Goal: Information Seeking & Learning: Learn about a topic

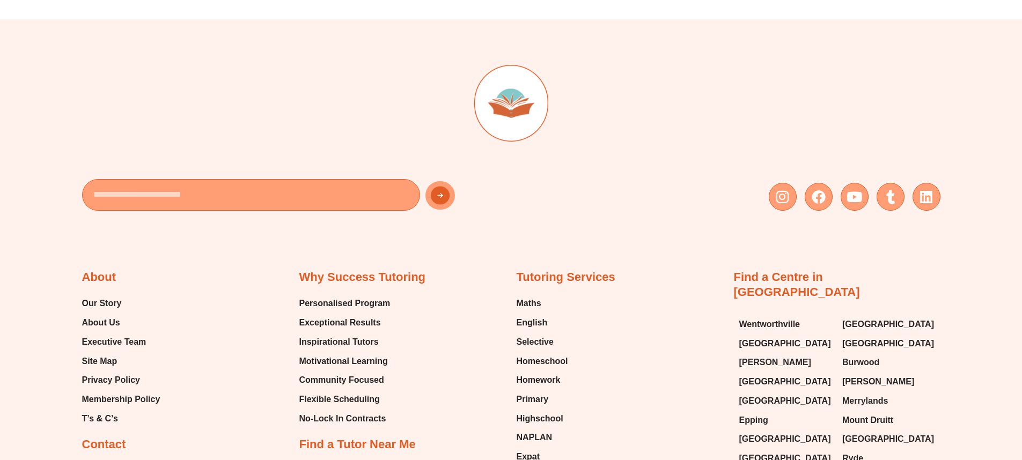
scroll to position [4460, 0]
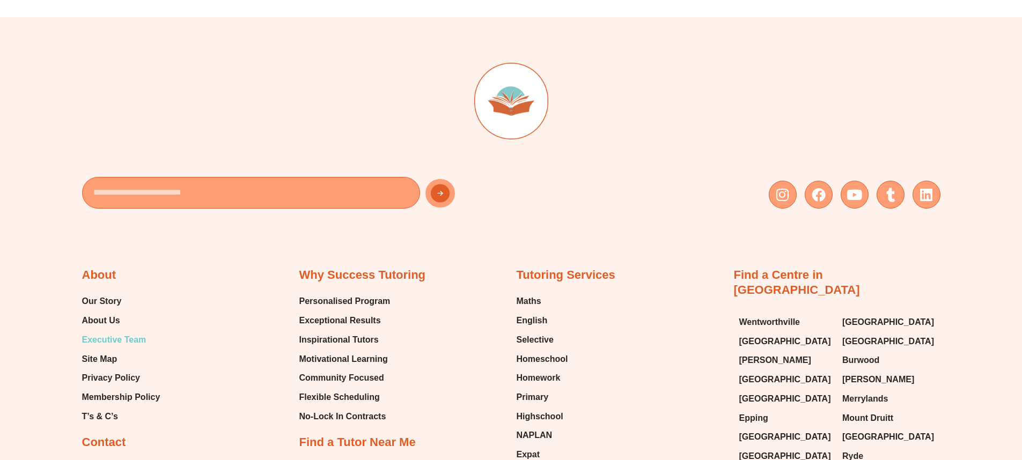
click at [123, 332] on span "Executive Team" at bounding box center [114, 340] width 64 height 16
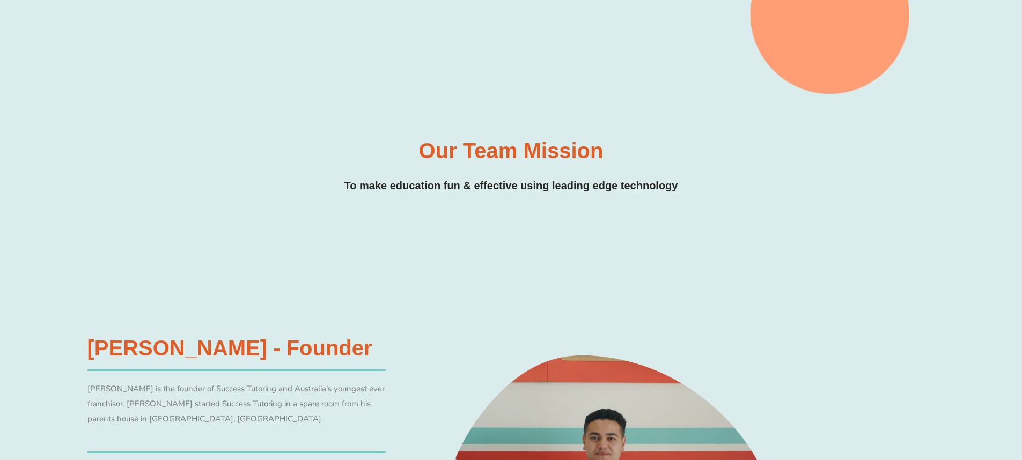
scroll to position [417, 0]
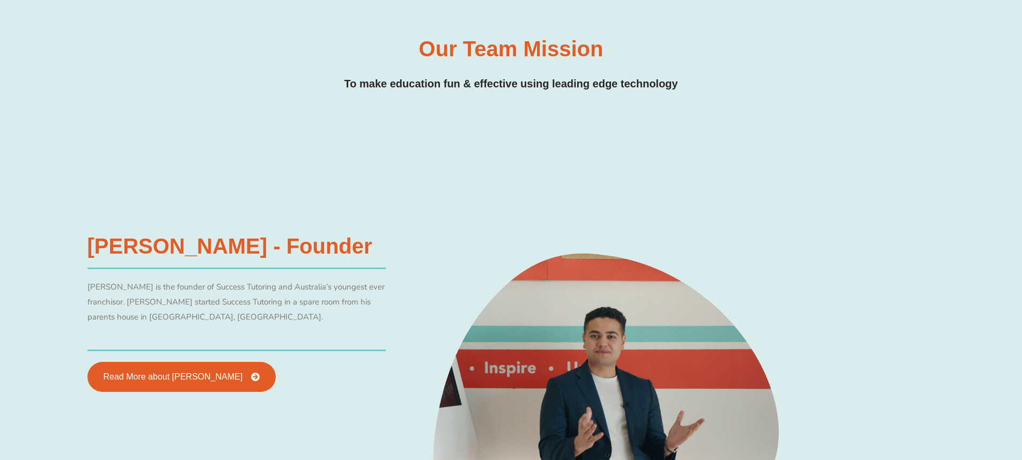
click at [809, 251] on div at bounding box center [605, 414] width 429 height 369
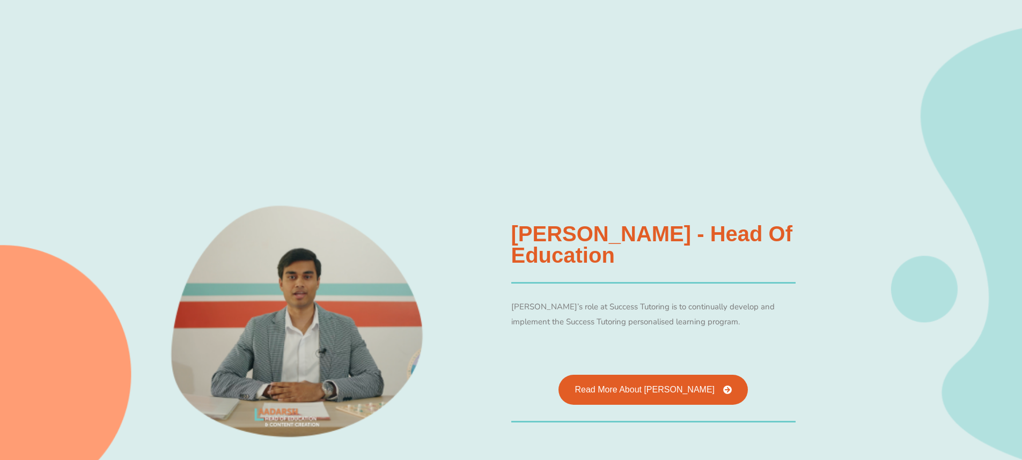
scroll to position [1079, 0]
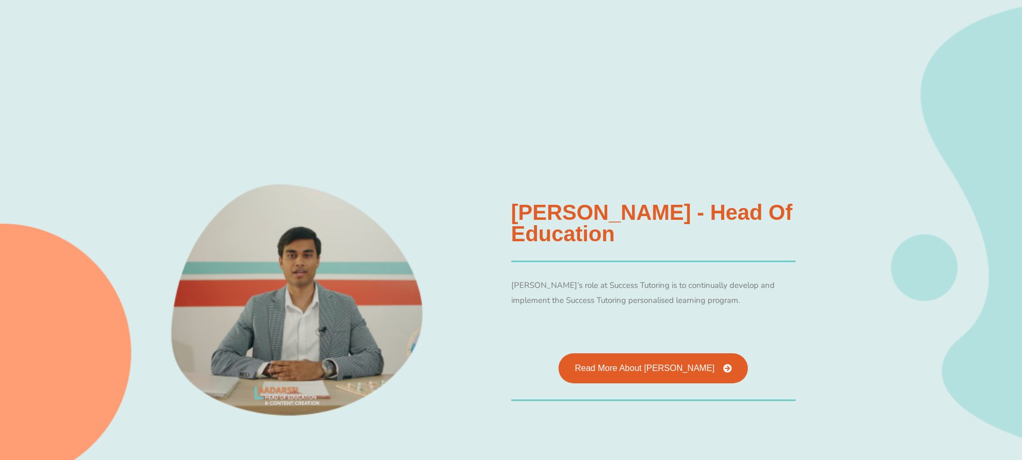
click at [886, 245] on div "[PERSON_NAME] - Head of Education [PERSON_NAME]’s role at Success Tutoring is t…" at bounding box center [511, 232] width 858 height 498
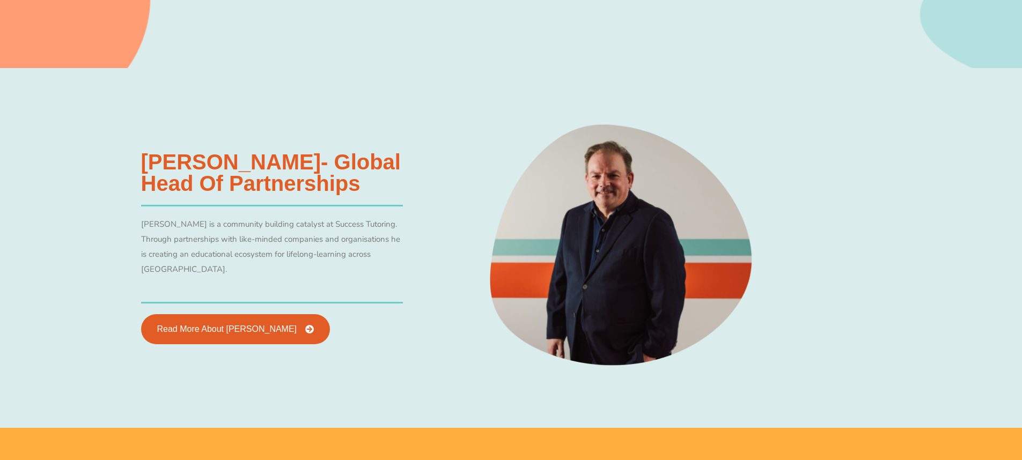
scroll to position [2265, 0]
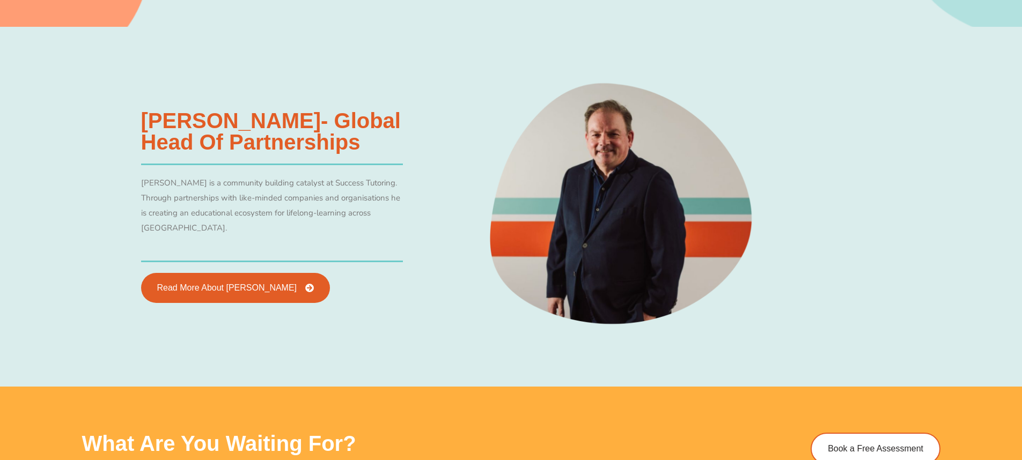
click at [885, 246] on div "[PERSON_NAME]- Global Head of Partnerships [PERSON_NAME] is a community buildin…" at bounding box center [511, 207] width 858 height 360
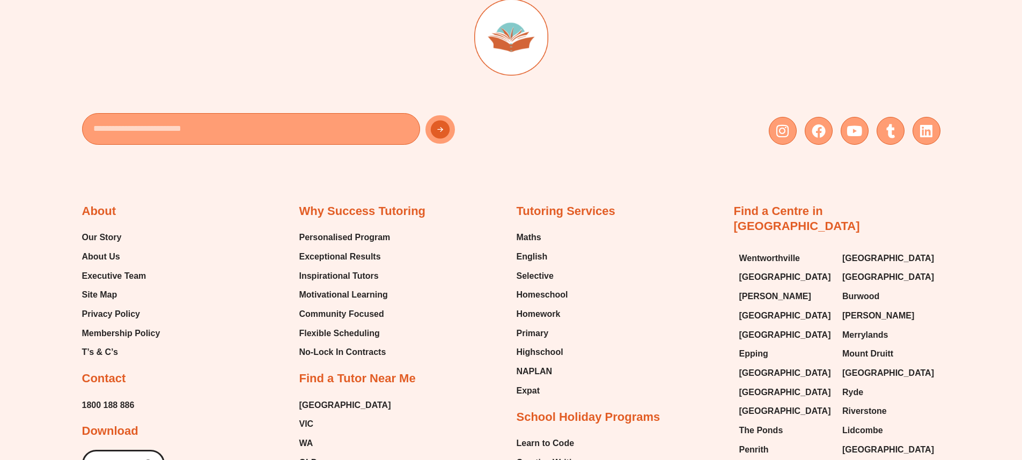
scroll to position [2874, 0]
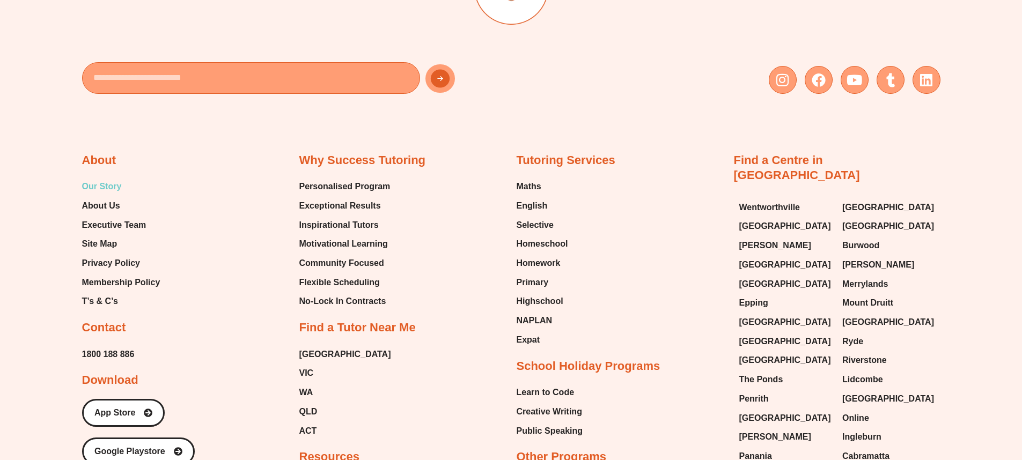
click at [107, 190] on span "Our Story" at bounding box center [102, 187] width 40 height 16
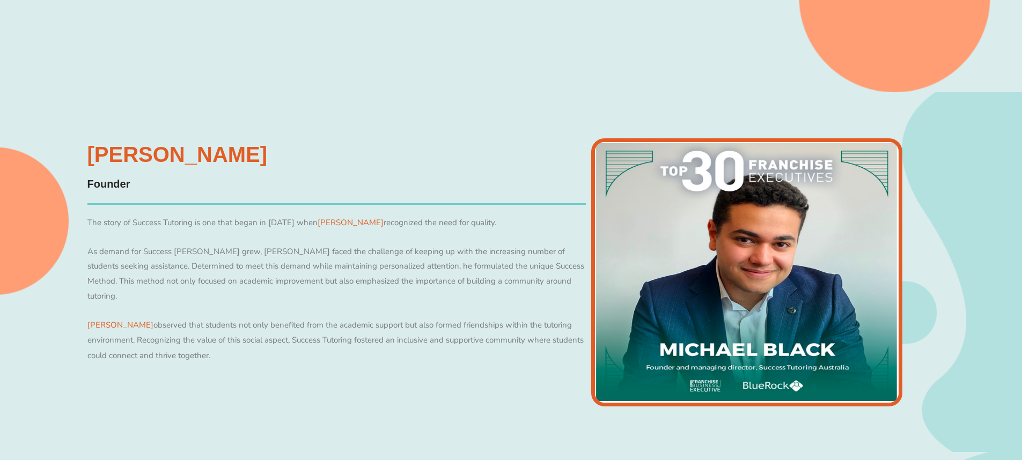
scroll to position [408, 0]
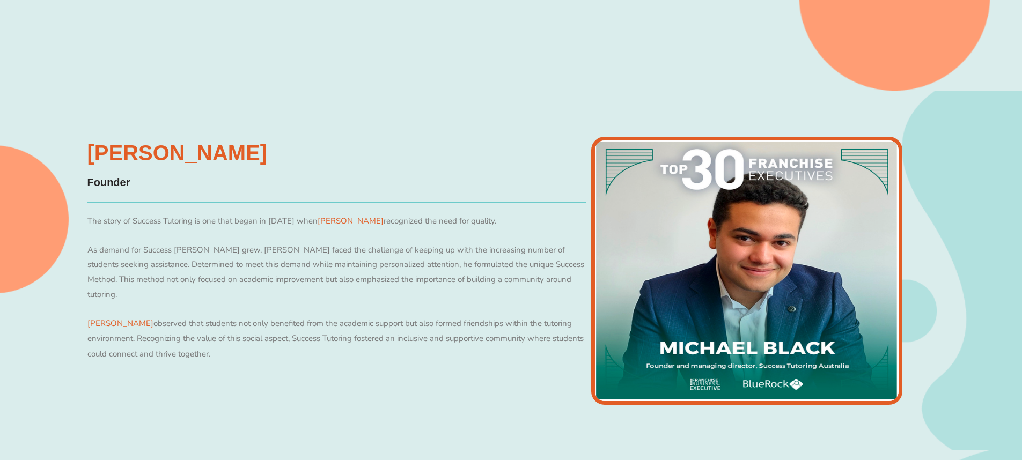
click at [944, 270] on div "[PERSON_NAME] Founder The story of Success Tutoring is one that began in [DATE]…" at bounding box center [511, 271] width 1022 height 360
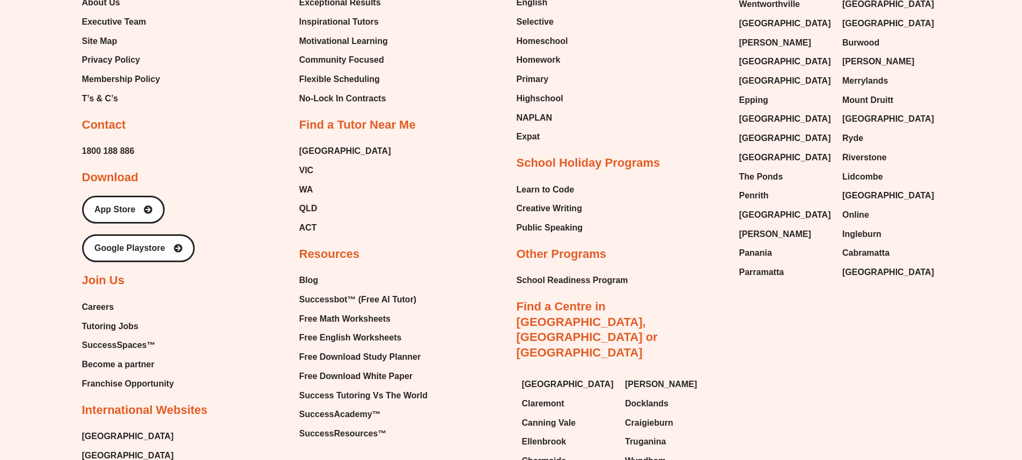
scroll to position [1690, 0]
